Goal: Information Seeking & Learning: Understand process/instructions

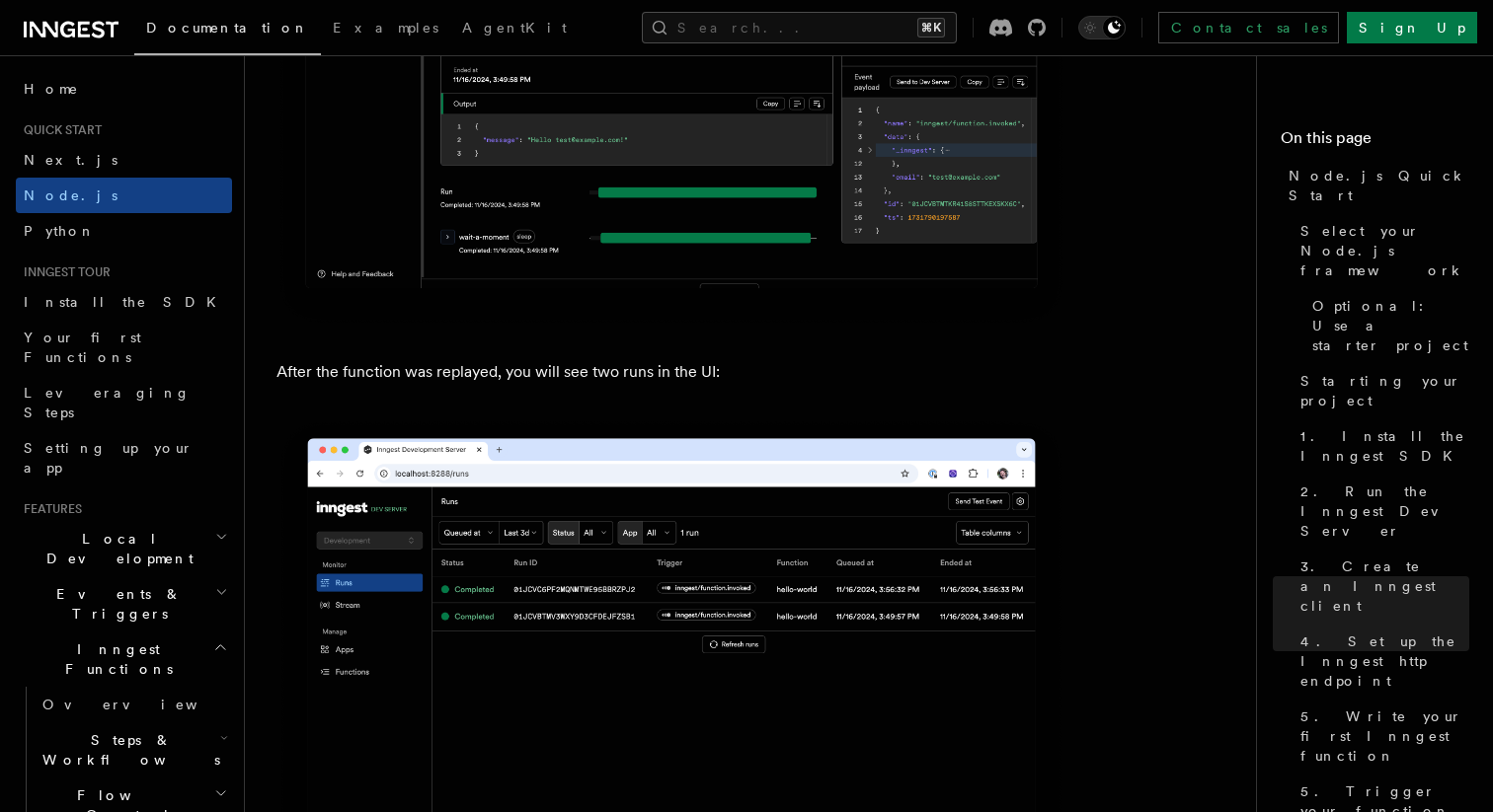
scroll to position [9115, 0]
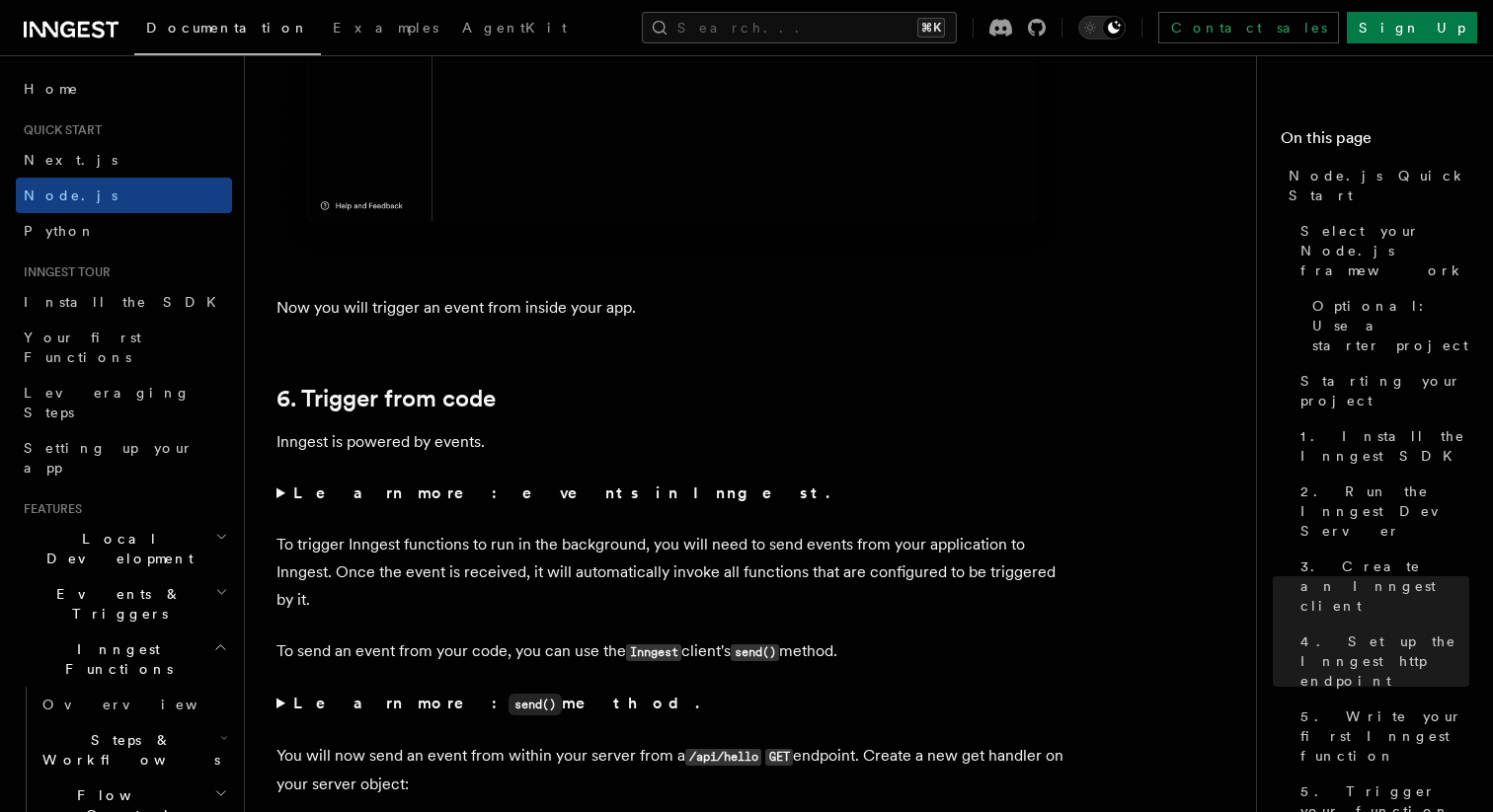
scroll to position [9717, 0]
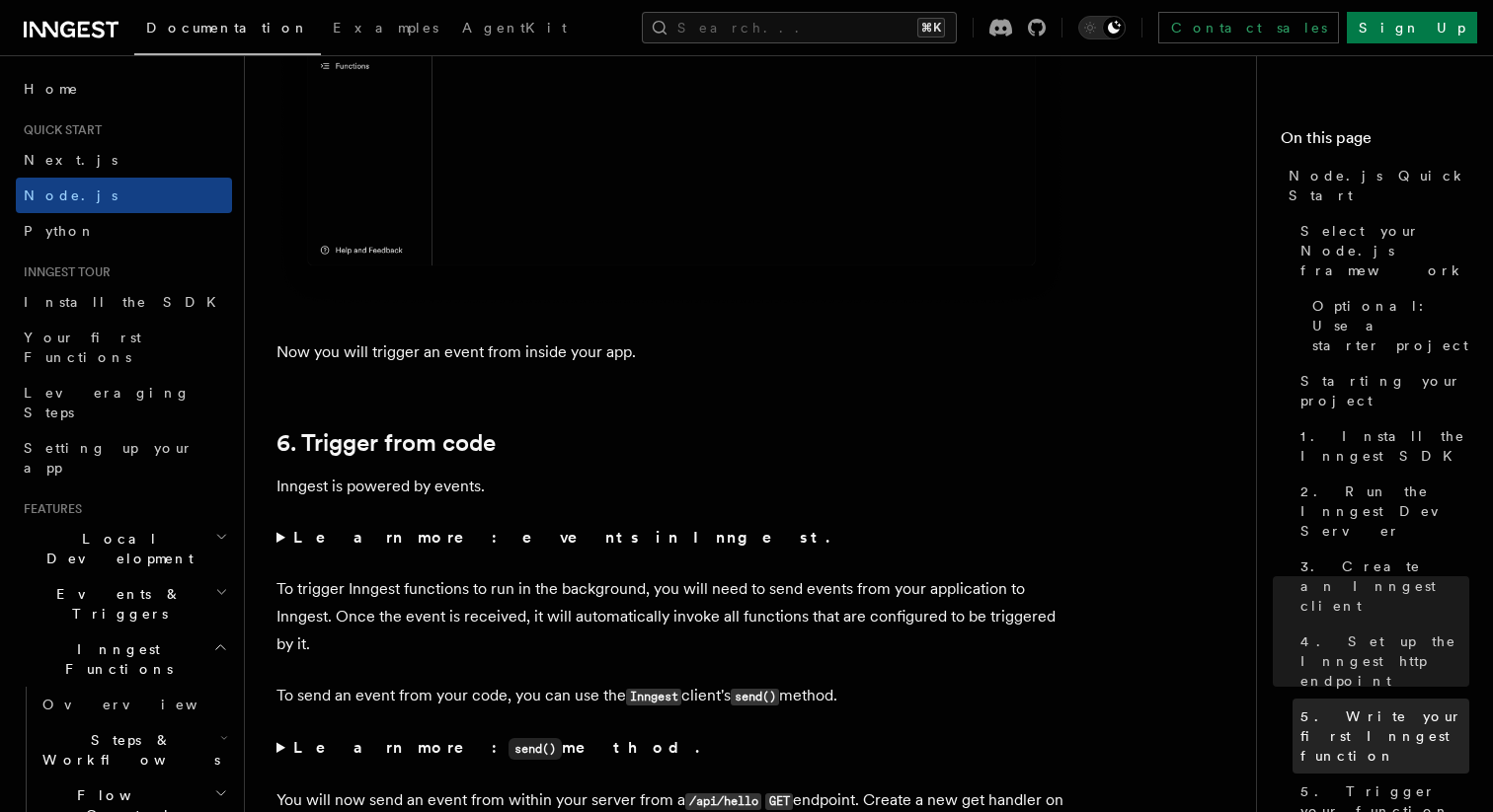
click at [1370, 706] on span "5. Write your first Inngest function" at bounding box center [1384, 735] width 168 height 59
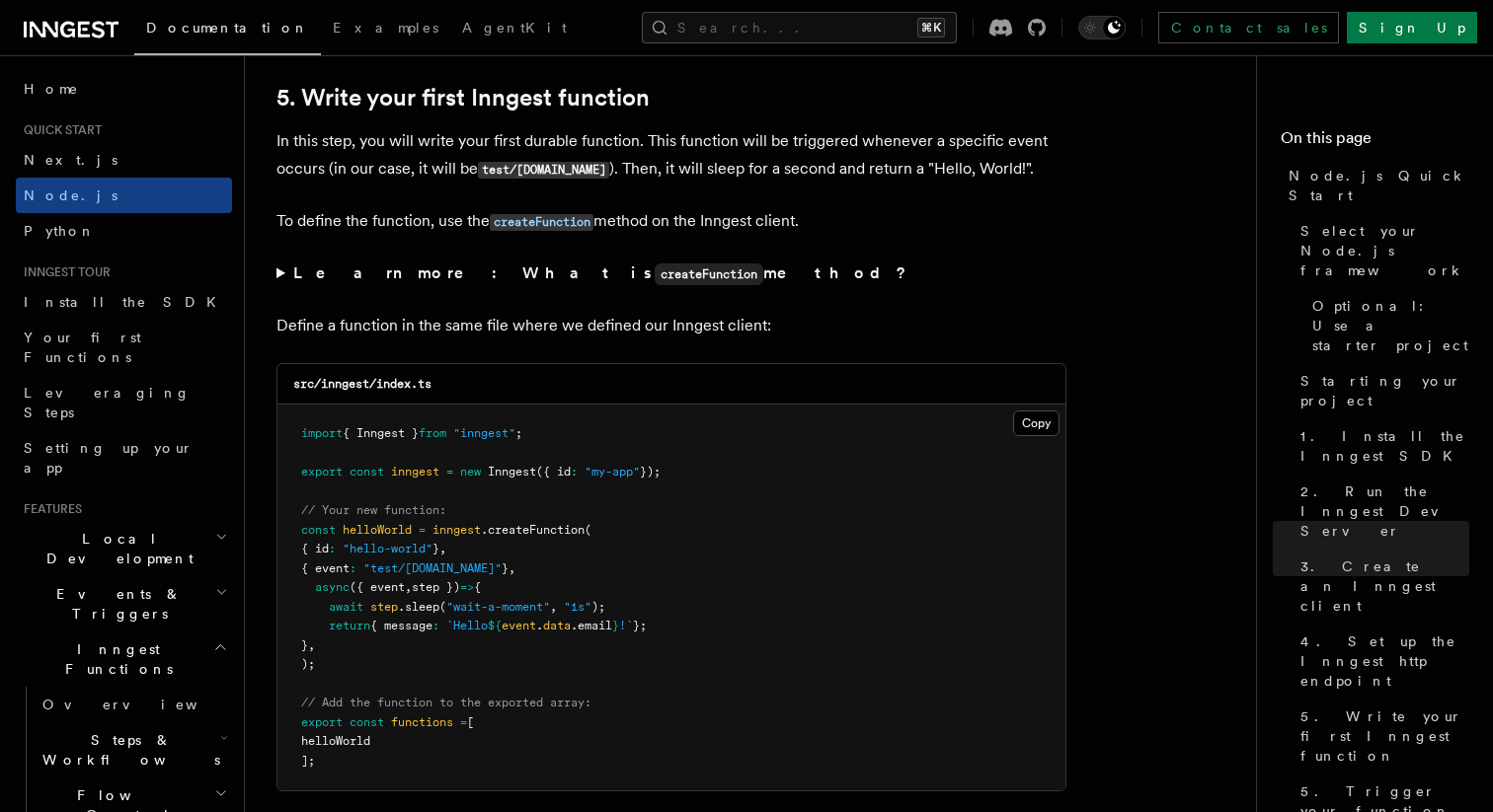
scroll to position [3691, 0]
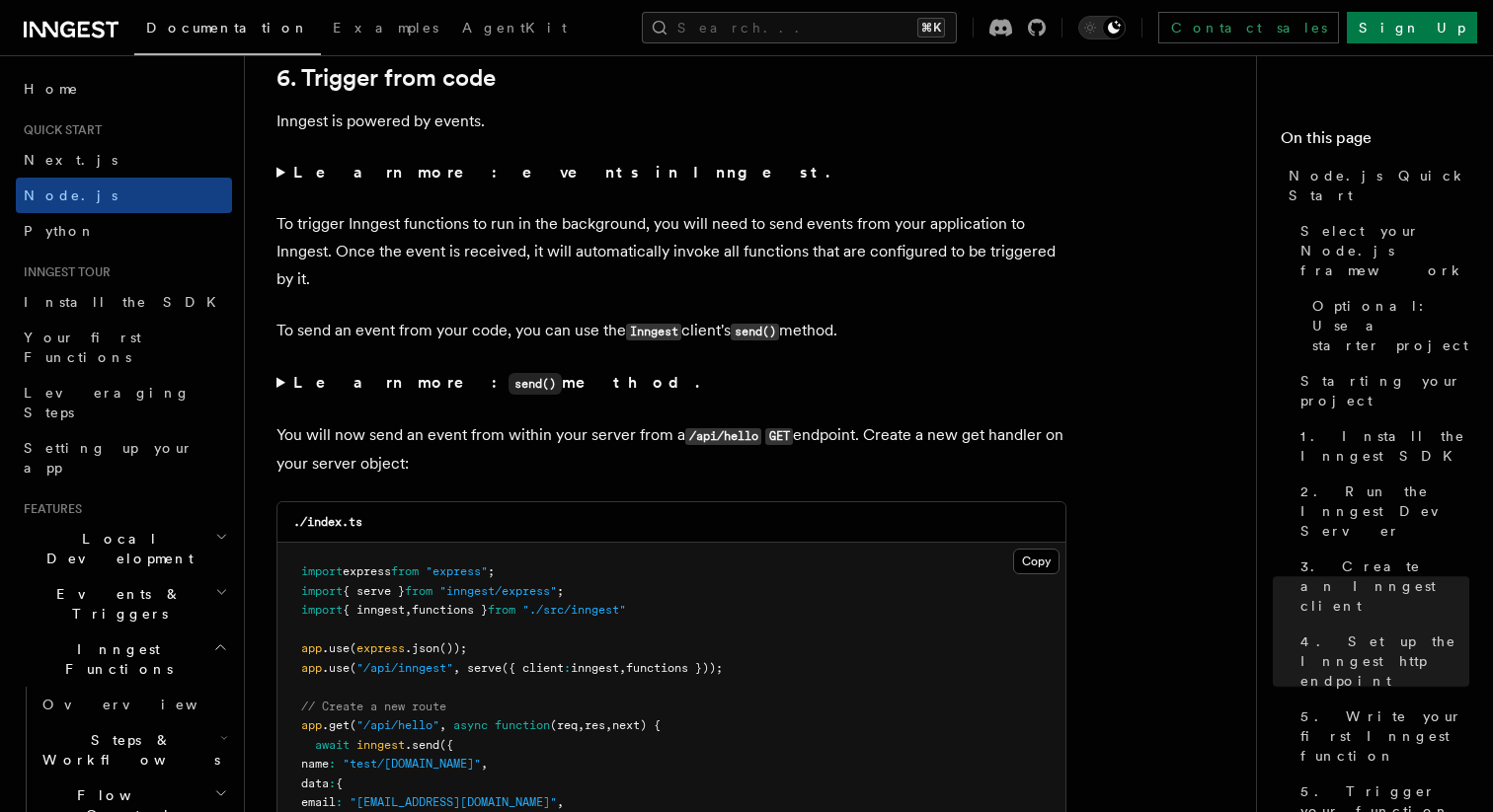
scroll to position [10087, 0]
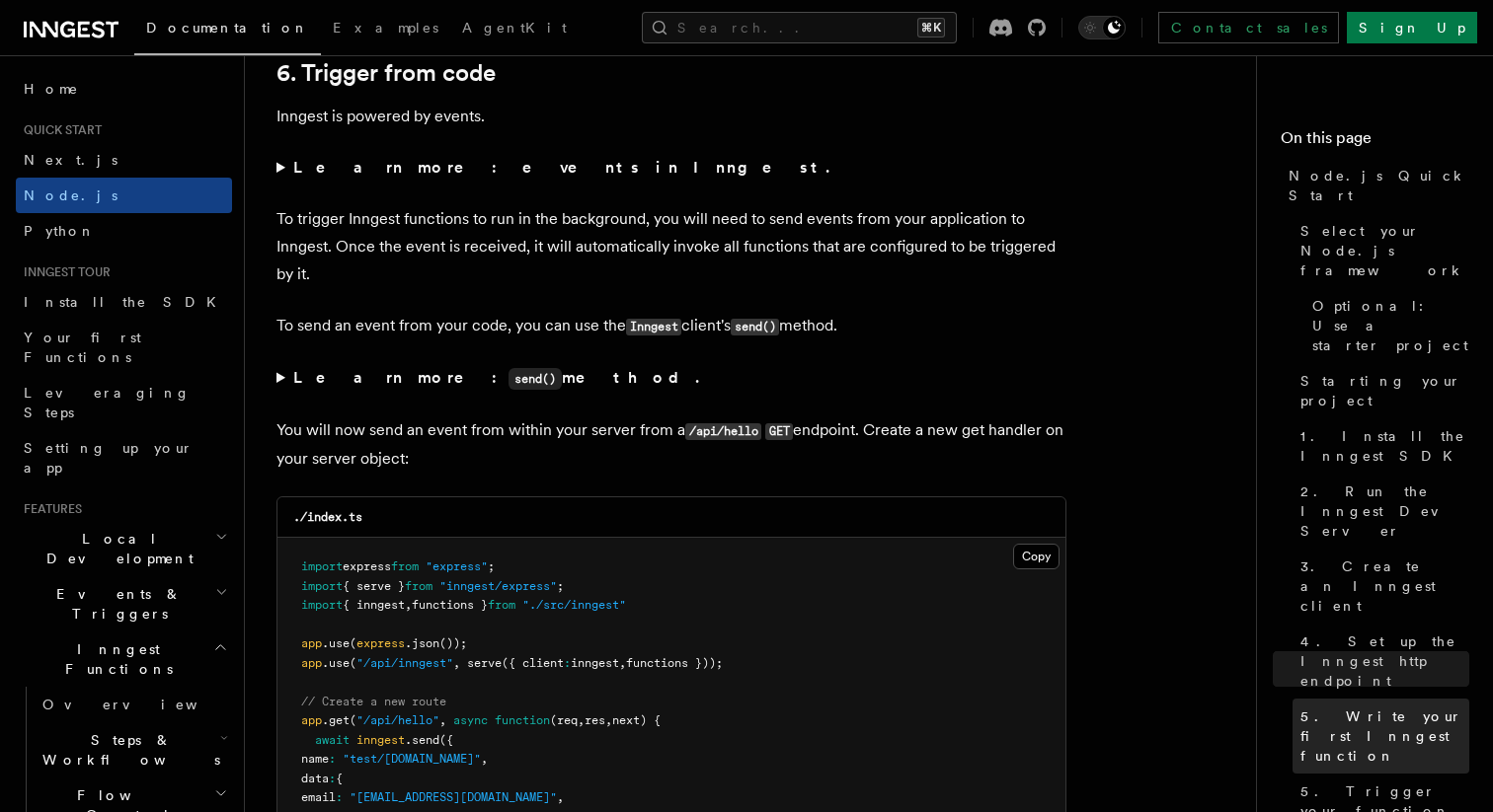
click at [1347, 706] on span "5. Write your first Inngest function" at bounding box center [1384, 735] width 168 height 59
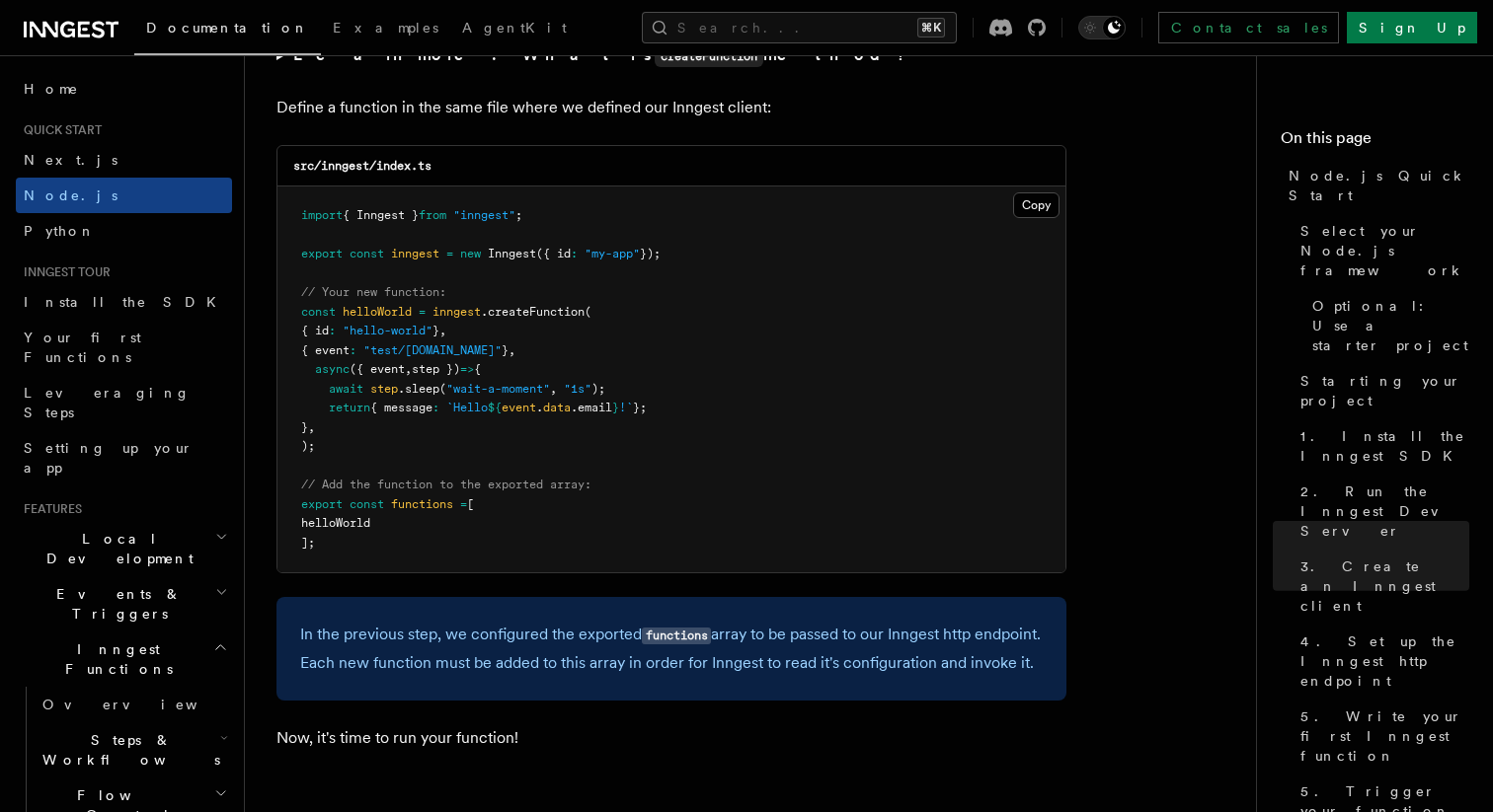
scroll to position [3914, 0]
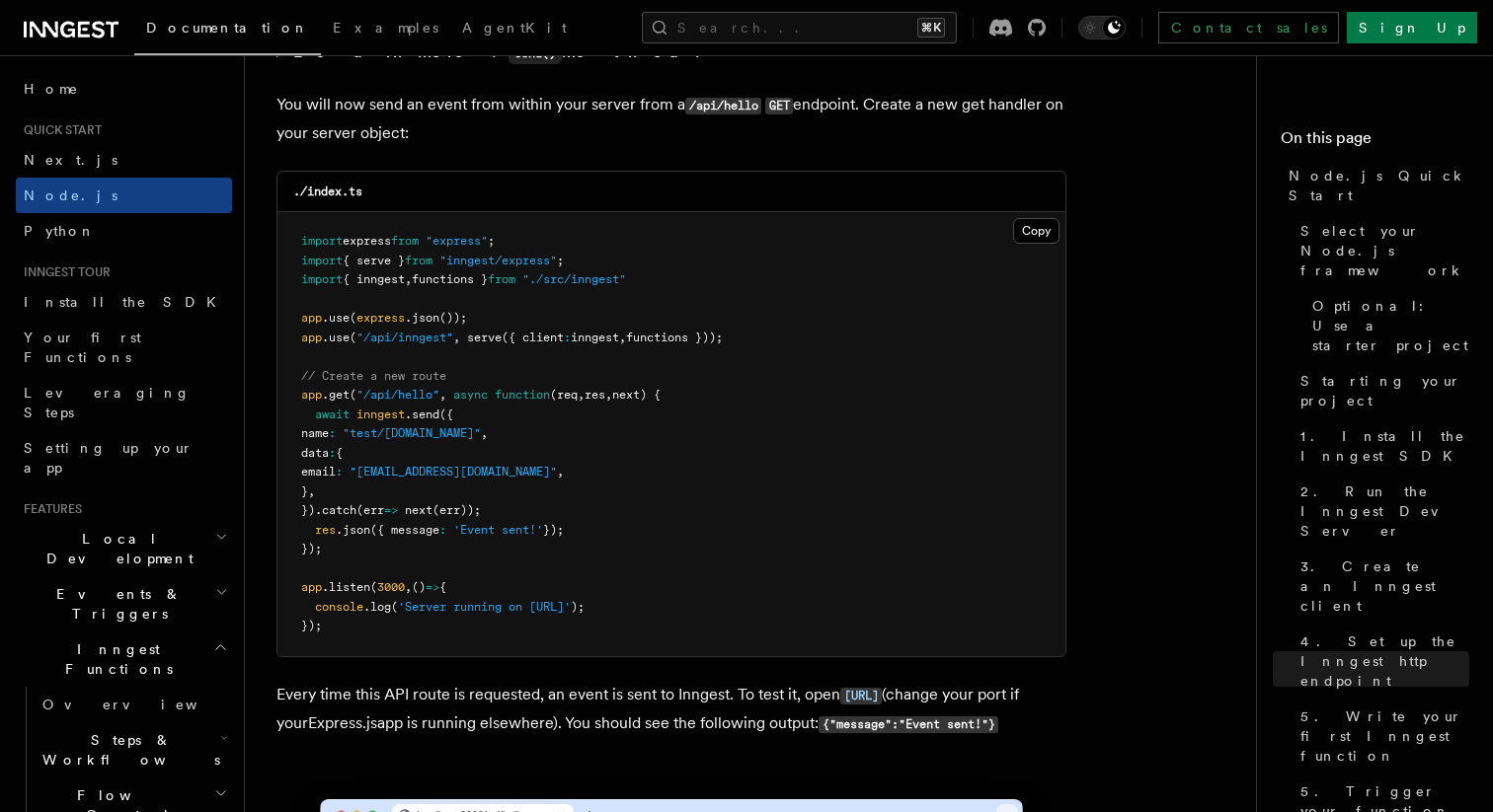
scroll to position [10447, 0]
